Goal: Task Accomplishment & Management: Use online tool/utility

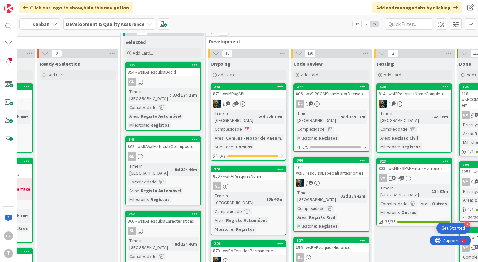
scroll to position [0, 150]
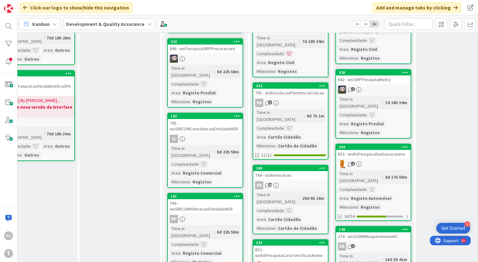
scroll to position [577, 108]
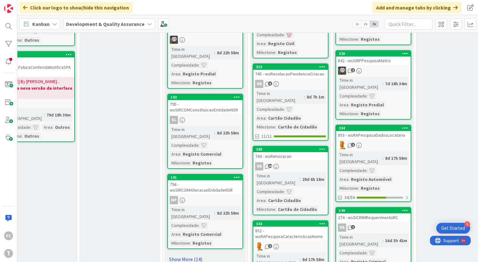
click at [188, 254] on link "Show More (14)" at bounding box center [205, 259] width 76 height 10
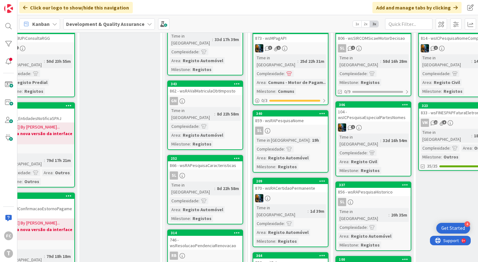
scroll to position [0, 108]
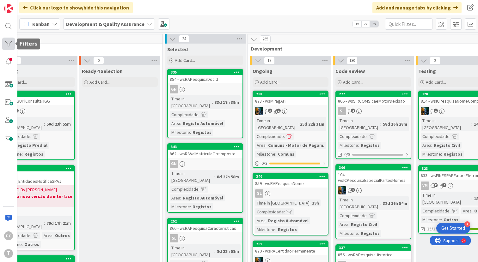
click at [7, 45] on div at bounding box center [8, 44] width 13 height 13
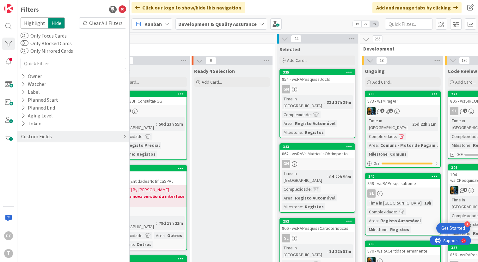
click at [70, 138] on div "Custom Fields" at bounding box center [73, 137] width 112 height 12
click at [23, 165] on icon at bounding box center [23, 165] width 4 height 5
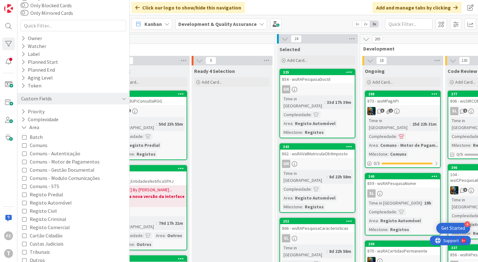
scroll to position [63, 0]
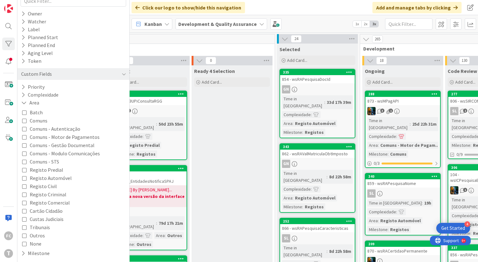
click at [24, 177] on icon at bounding box center [24, 178] width 4 height 4
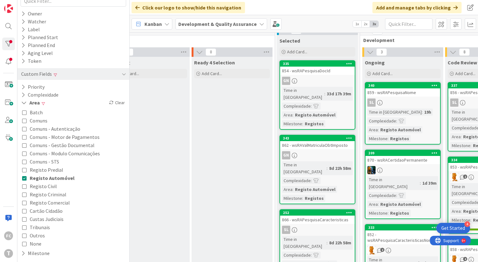
scroll to position [7, 108]
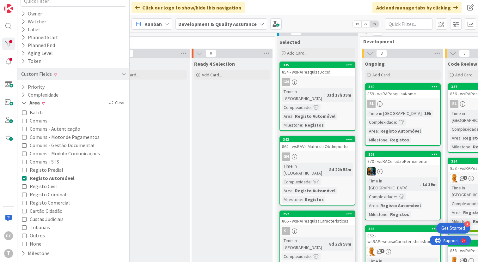
click at [23, 177] on icon at bounding box center [24, 178] width 4 height 4
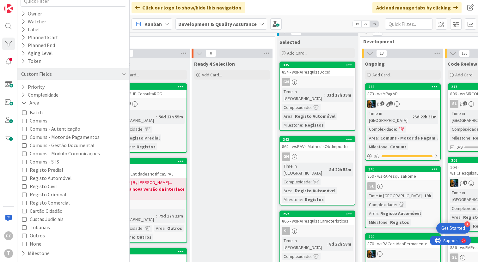
click at [25, 170] on icon at bounding box center [24, 170] width 4 height 4
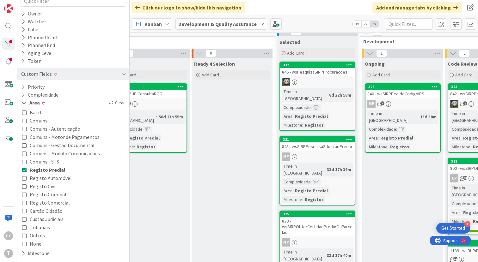
click at [25, 170] on icon at bounding box center [24, 170] width 4 height 4
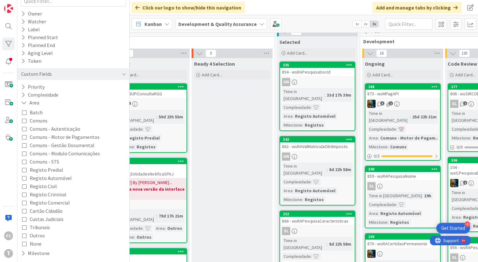
click at [25, 187] on icon at bounding box center [24, 186] width 4 height 4
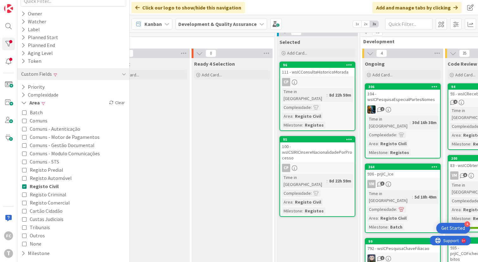
click at [25, 187] on icon at bounding box center [24, 186] width 4 height 4
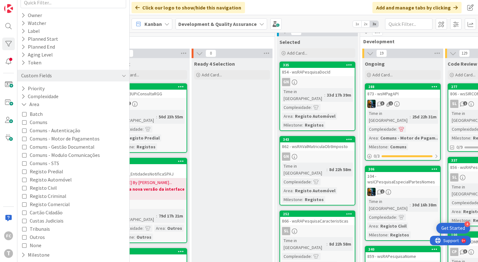
scroll to position [63, 0]
click at [23, 194] on icon at bounding box center [24, 194] width 4 height 4
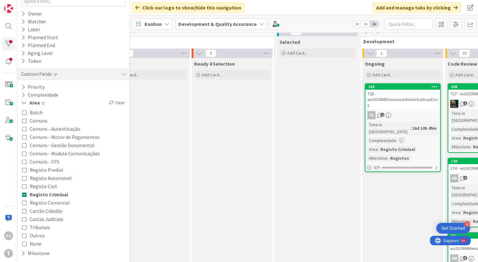
click at [24, 202] on icon at bounding box center [24, 203] width 4 height 4
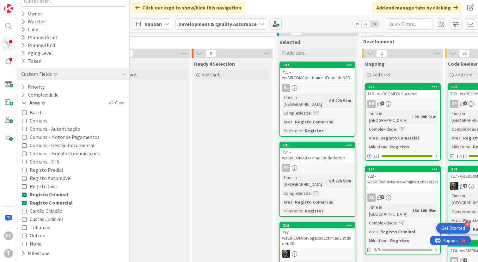
click at [25, 195] on icon at bounding box center [24, 194] width 4 height 4
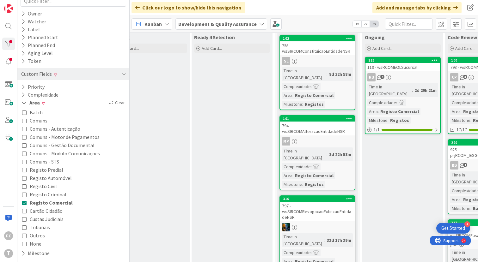
scroll to position [33, 108]
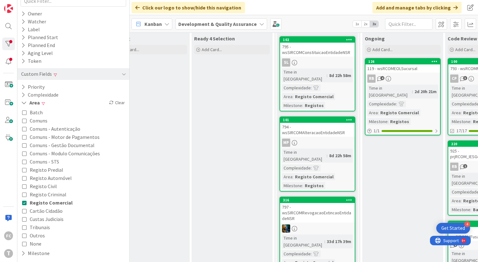
click at [25, 203] on icon at bounding box center [24, 203] width 4 height 4
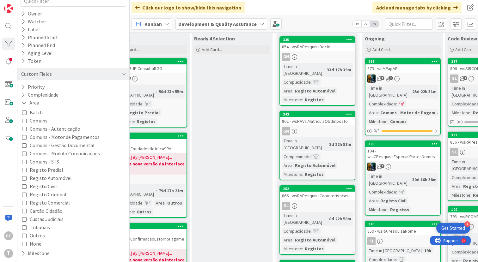
click at [24, 193] on icon at bounding box center [24, 194] width 4 height 4
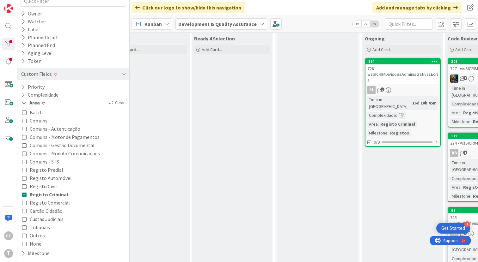
click at [23, 193] on icon at bounding box center [24, 194] width 4 height 4
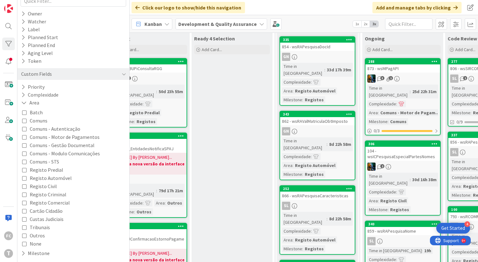
click at [23, 187] on icon at bounding box center [24, 186] width 4 height 4
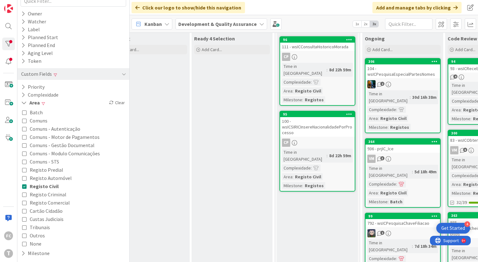
click at [24, 187] on icon at bounding box center [24, 186] width 4 height 4
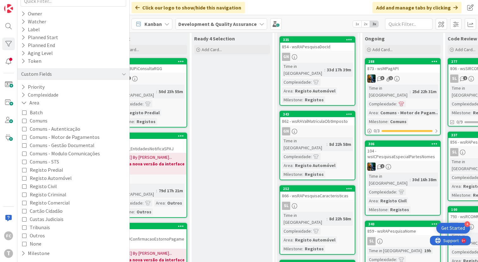
click at [25, 179] on icon at bounding box center [24, 178] width 4 height 4
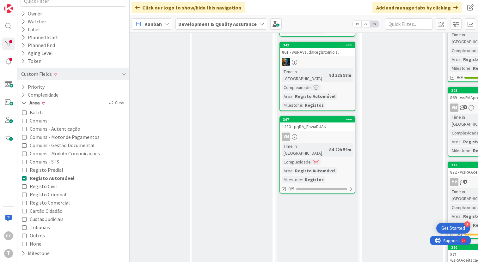
scroll to position [371, 108]
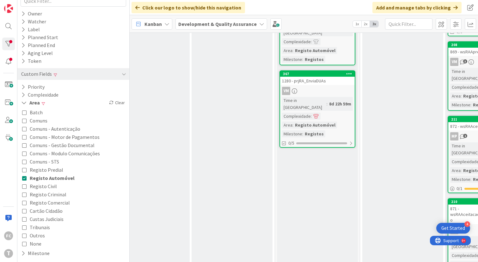
click at [261, 196] on div "Ready 4 Selection Add Card..." at bounding box center [231, 30] width 81 height 673
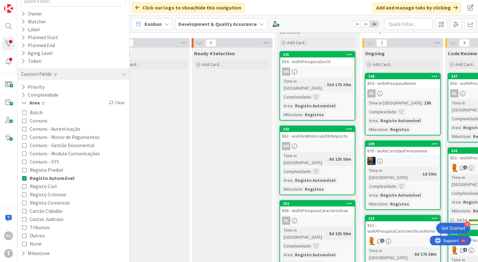
scroll to position [0, 108]
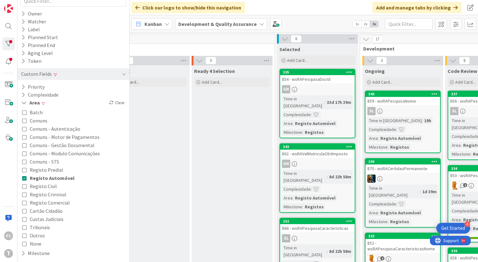
click at [25, 171] on icon at bounding box center [24, 170] width 4 height 4
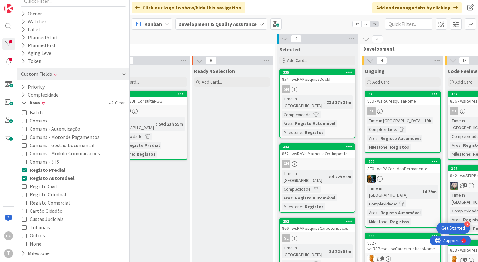
click at [24, 179] on icon at bounding box center [24, 178] width 4 height 4
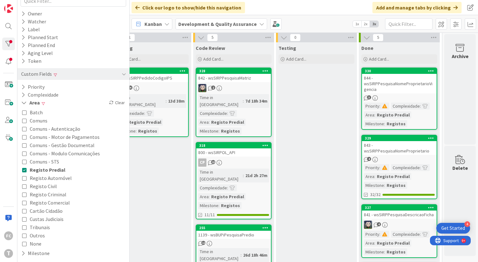
scroll to position [23, 360]
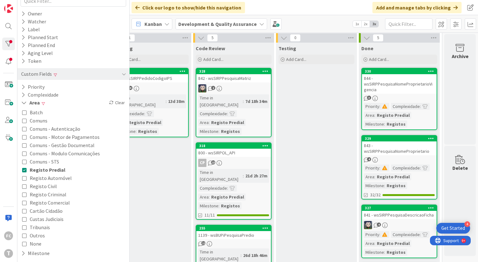
click at [24, 170] on icon at bounding box center [24, 170] width 4 height 4
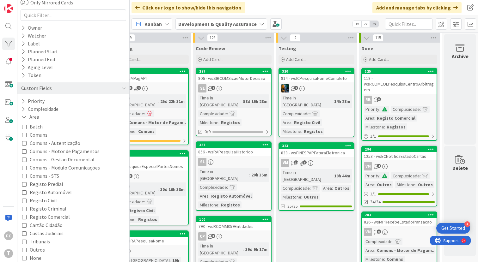
scroll to position [48, 0]
click at [24, 117] on icon at bounding box center [24, 117] width 6 height 5
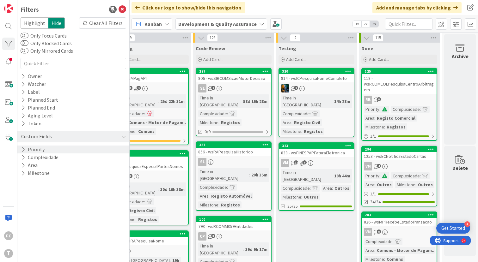
click at [25, 149] on icon at bounding box center [23, 149] width 4 height 5
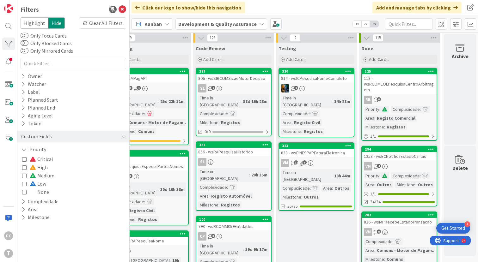
click at [22, 176] on icon at bounding box center [24, 175] width 4 height 4
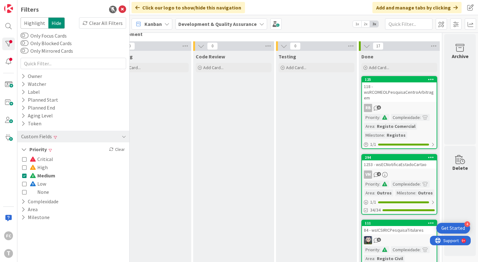
scroll to position [0, 360]
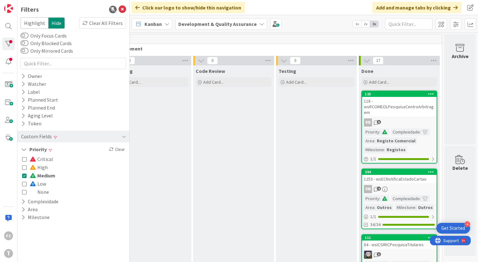
click at [26, 175] on icon at bounding box center [24, 175] width 4 height 4
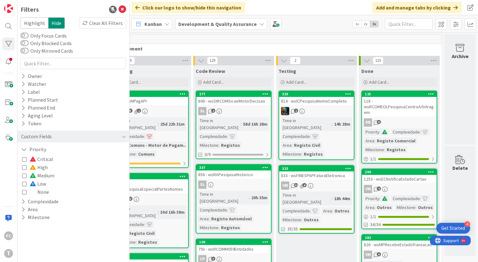
click at [26, 159] on icon at bounding box center [24, 159] width 4 height 4
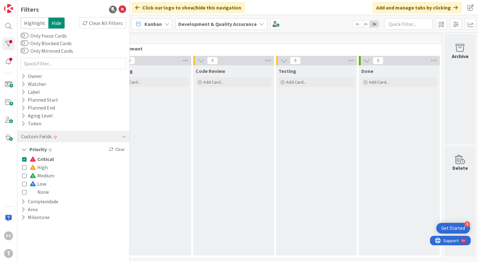
click at [25, 159] on icon at bounding box center [24, 159] width 4 height 4
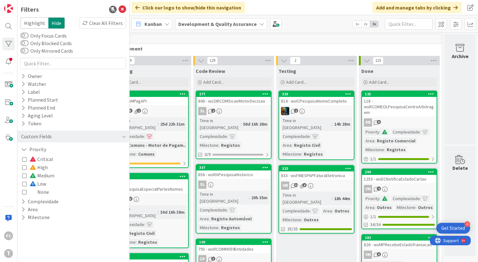
click at [23, 184] on icon at bounding box center [24, 184] width 4 height 4
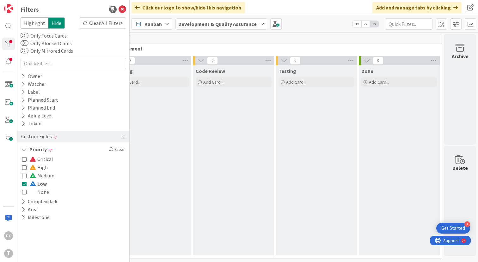
click at [23, 182] on icon at bounding box center [24, 184] width 4 height 4
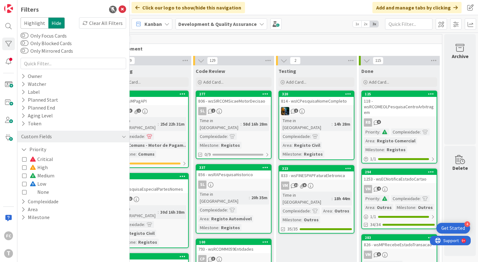
click at [25, 167] on icon at bounding box center [24, 167] width 4 height 4
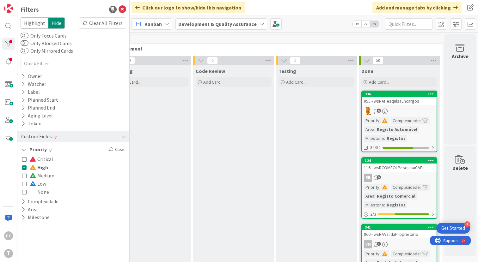
click at [26, 193] on icon at bounding box center [24, 192] width 4 height 4
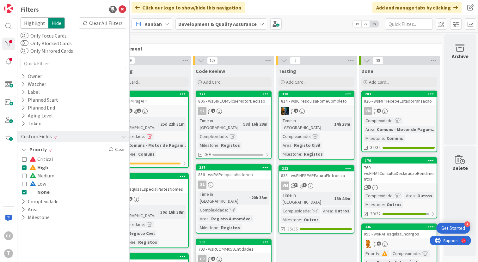
click at [24, 168] on icon at bounding box center [24, 167] width 4 height 4
click at [25, 166] on icon at bounding box center [24, 167] width 4 height 4
click at [24, 192] on icon at bounding box center [24, 192] width 4 height 4
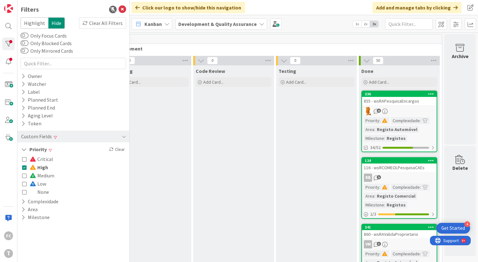
click at [25, 183] on icon at bounding box center [24, 184] width 4 height 4
click at [25, 168] on icon at bounding box center [24, 167] width 4 height 4
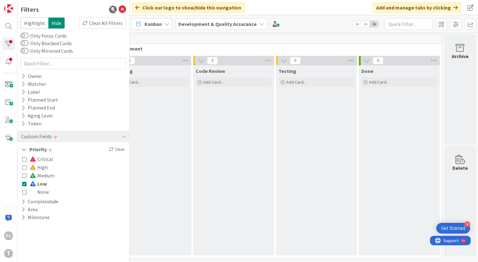
click at [26, 185] on icon at bounding box center [24, 184] width 4 height 4
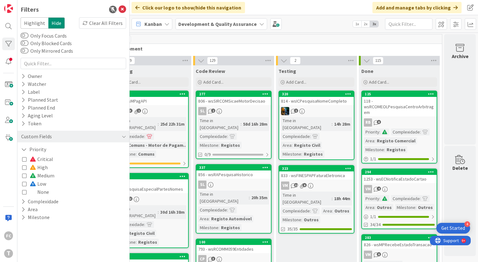
click at [25, 158] on icon at bounding box center [24, 159] width 4 height 4
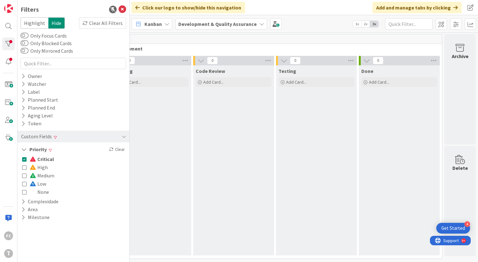
click at [25, 158] on icon at bounding box center [24, 159] width 4 height 4
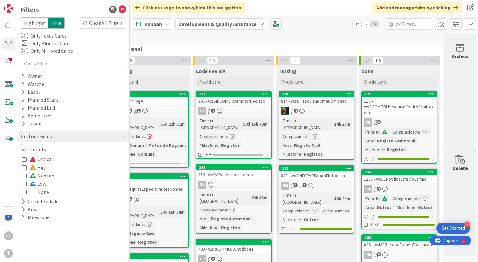
click at [24, 168] on icon at bounding box center [24, 167] width 4 height 4
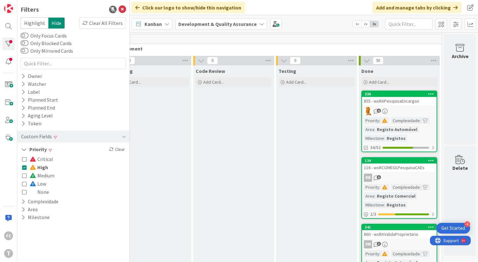
click at [25, 168] on icon at bounding box center [24, 167] width 4 height 4
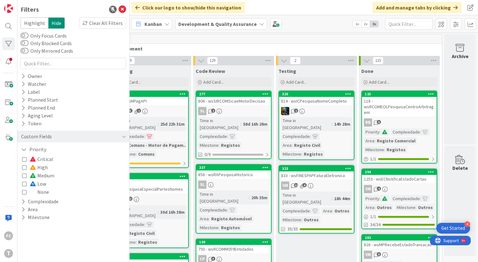
click at [25, 168] on icon at bounding box center [24, 167] width 4 height 4
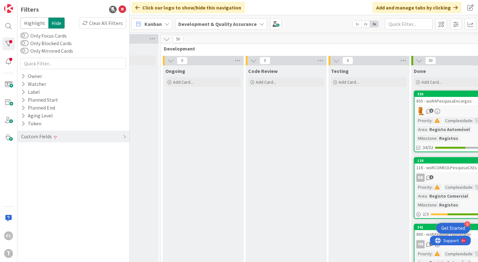
scroll to position [0, 360]
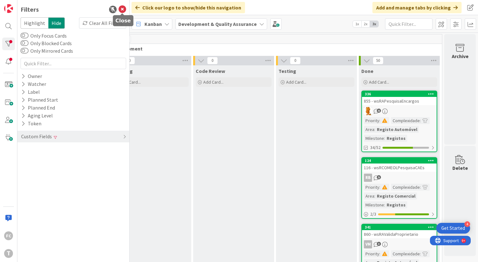
click at [122, 7] on icon at bounding box center [122, 10] width 8 height 8
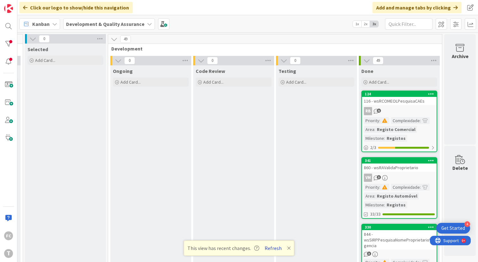
click at [270, 248] on button "Refresh" at bounding box center [272, 248] width 21 height 8
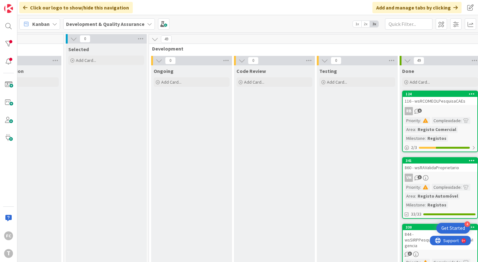
scroll to position [0, 209]
click at [8, 40] on div at bounding box center [8, 44] width 13 height 13
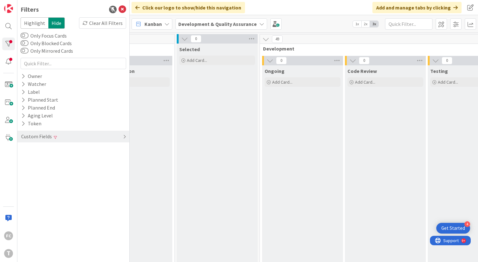
click at [122, 137] on div "Custom Fields" at bounding box center [73, 137] width 112 height 12
click at [24, 147] on icon at bounding box center [23, 149] width 4 height 5
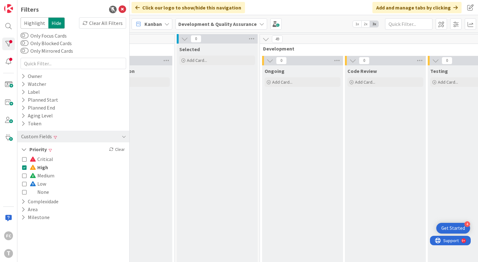
click at [25, 168] on icon at bounding box center [24, 167] width 4 height 4
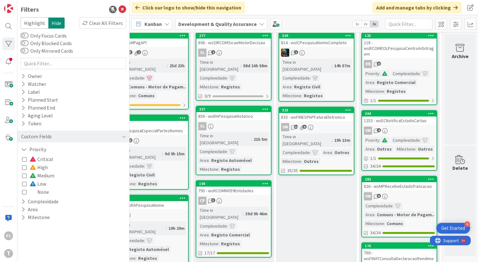
scroll to position [56, 360]
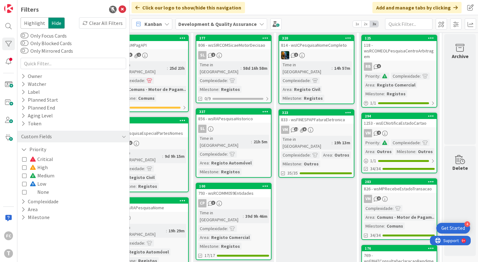
click at [24, 176] on icon at bounding box center [24, 175] width 4 height 4
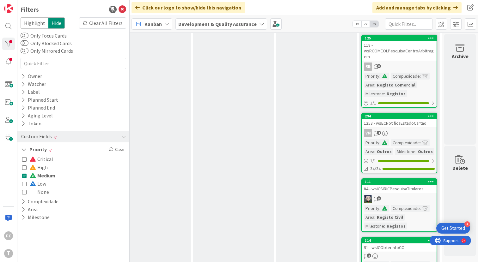
click at [24, 176] on icon at bounding box center [24, 175] width 4 height 4
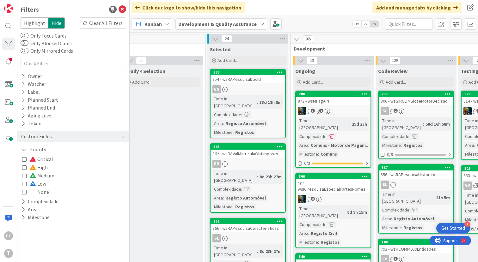
scroll to position [0, 177]
